Goal: Task Accomplishment & Management: Complete application form

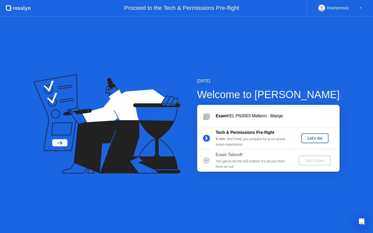
click at [316, 142] on button "Let's Go" at bounding box center [314, 138] width 27 height 10
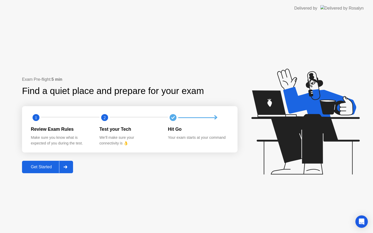
click at [67, 168] on icon at bounding box center [65, 167] width 4 height 3
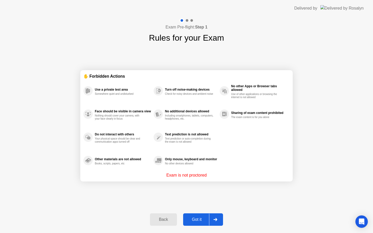
click at [201, 219] on div "Got it" at bounding box center [197, 219] width 24 height 5
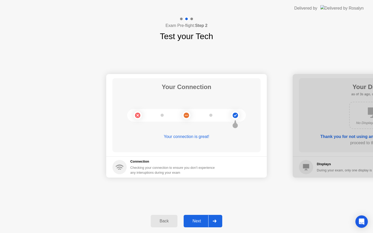
click at [197, 219] on div "Next" at bounding box center [196, 221] width 23 height 5
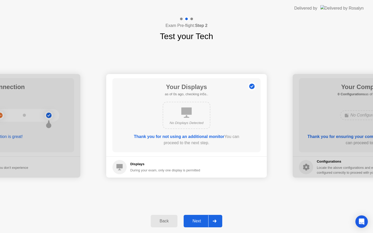
click at [190, 221] on div "Next" at bounding box center [196, 221] width 23 height 5
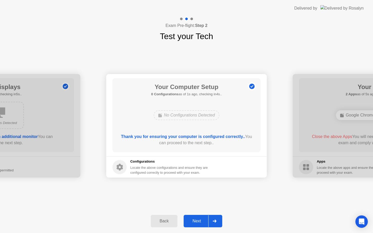
click at [190, 221] on div "Next" at bounding box center [196, 221] width 23 height 5
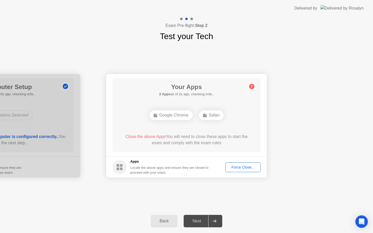
click at [242, 167] on div "Force Close..." at bounding box center [243, 167] width 32 height 4
click at [236, 165] on div "Force Close..." at bounding box center [243, 167] width 32 height 4
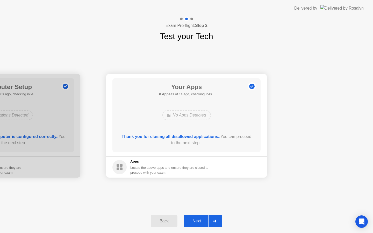
click at [199, 219] on div "Next" at bounding box center [196, 221] width 23 height 5
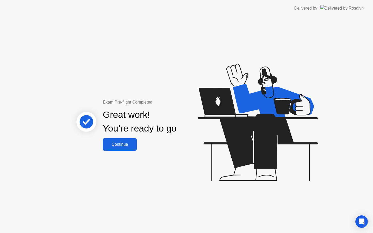
click at [121, 143] on div "Continue" at bounding box center [119, 144] width 31 height 5
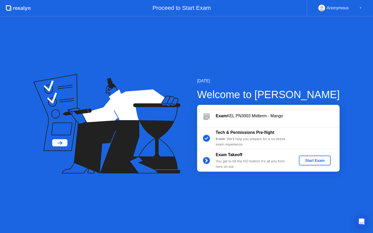
click at [314, 159] on div "Start Exam" at bounding box center [315, 161] width 28 height 4
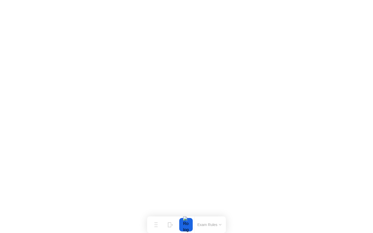
click at [222, 224] on button "Exam Rules" at bounding box center [209, 225] width 27 height 5
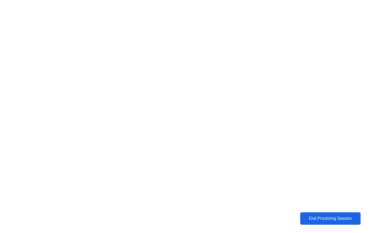
click at [314, 224] on button "End Proctoring Session" at bounding box center [330, 218] width 60 height 12
